Goal: Find specific page/section: Find specific page/section

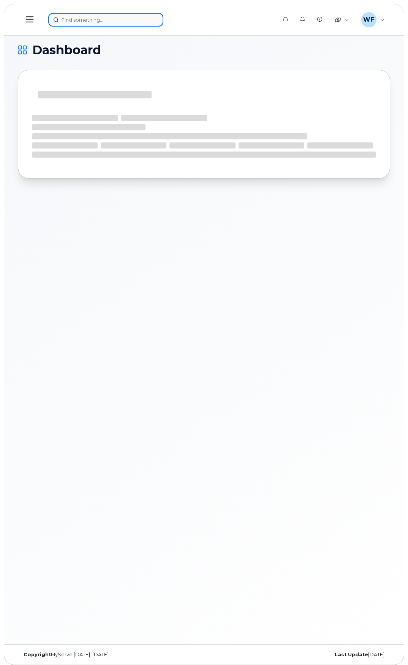
click at [79, 19] on input at bounding box center [105, 20] width 115 height 14
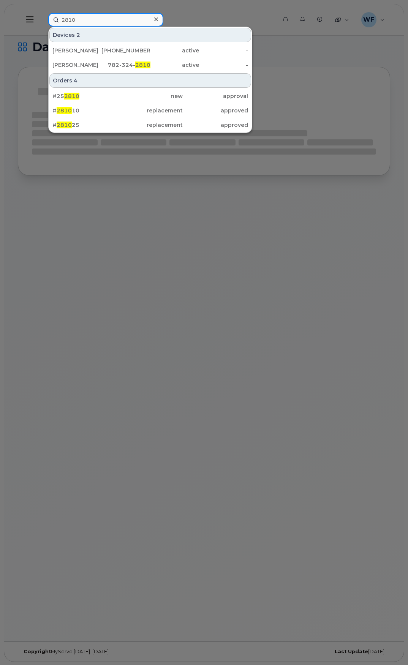
scroll to position [4, 0]
type input "2810"
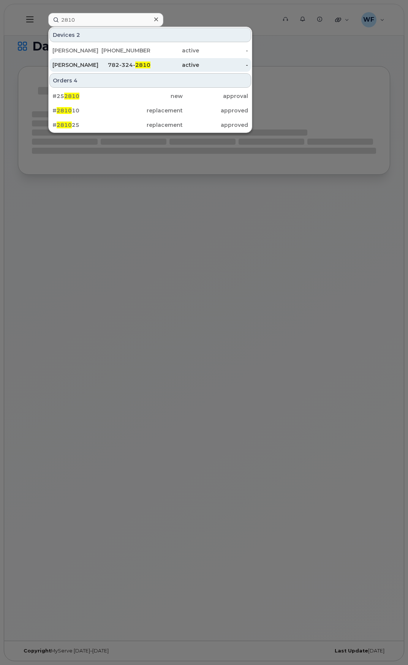
click at [127, 60] on div "782-324- 2810" at bounding box center [125, 65] width 49 height 14
